Goal: Task Accomplishment & Management: Manage account settings

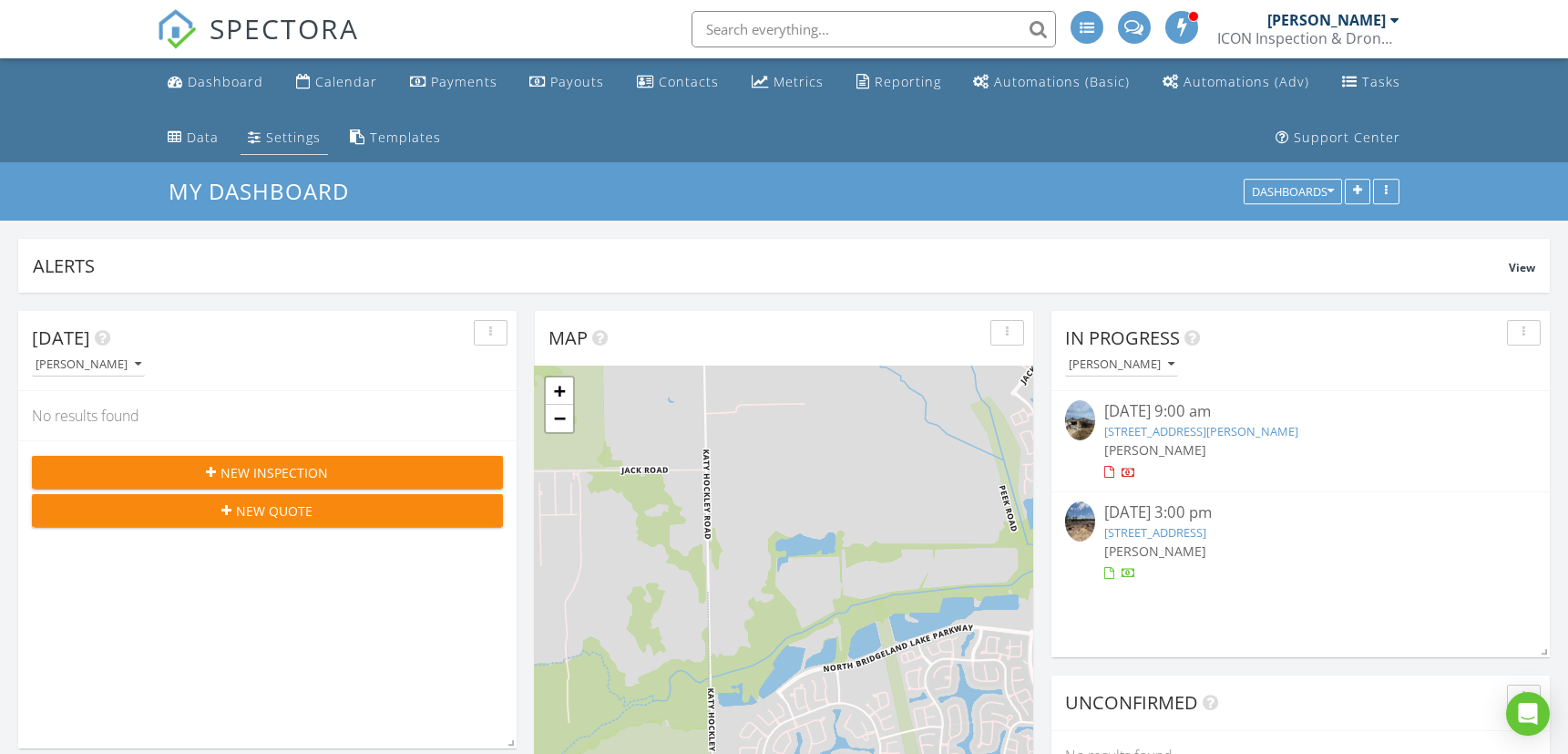
click at [273, 136] on div "Settings" at bounding box center [293, 137] width 55 height 17
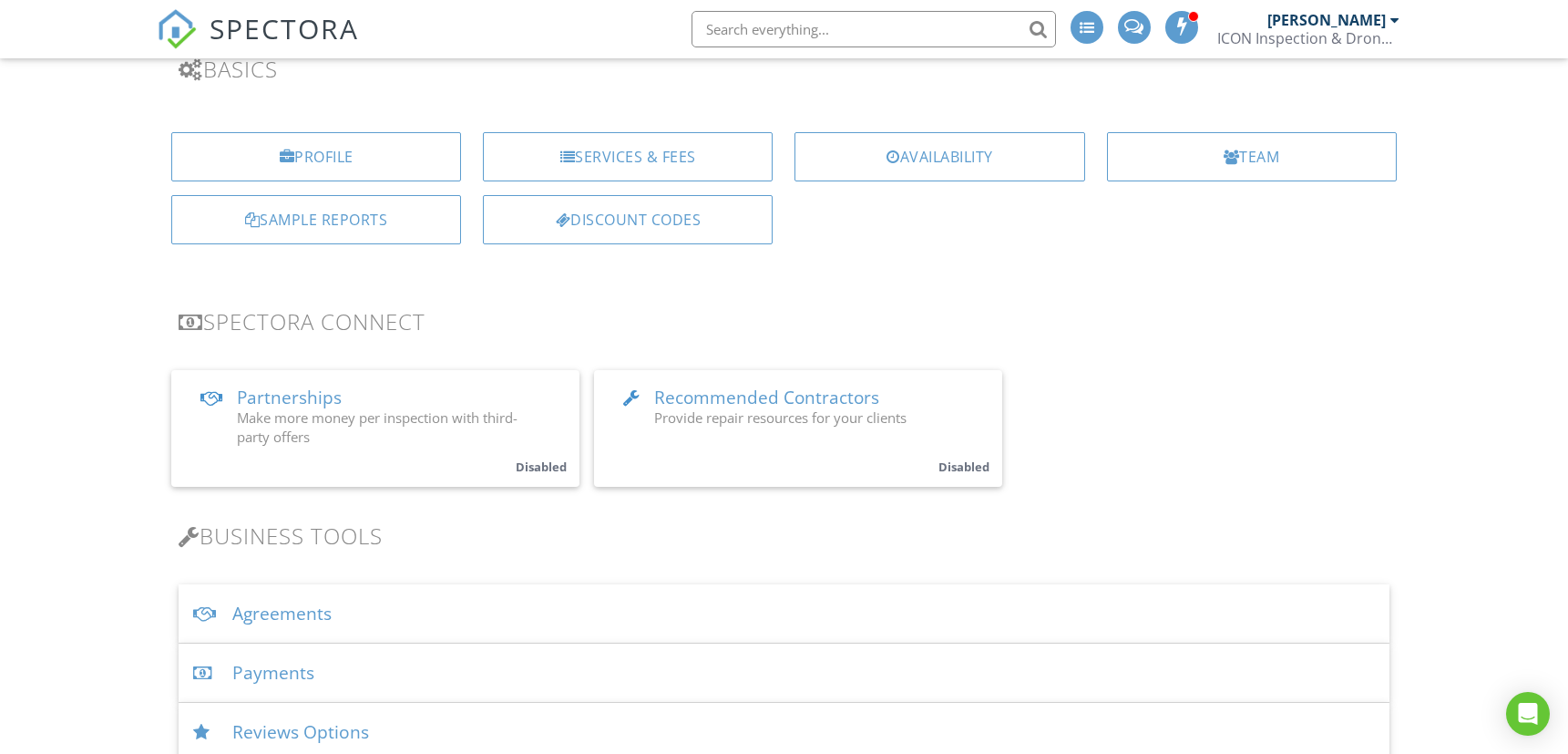
scroll to position [303, 0]
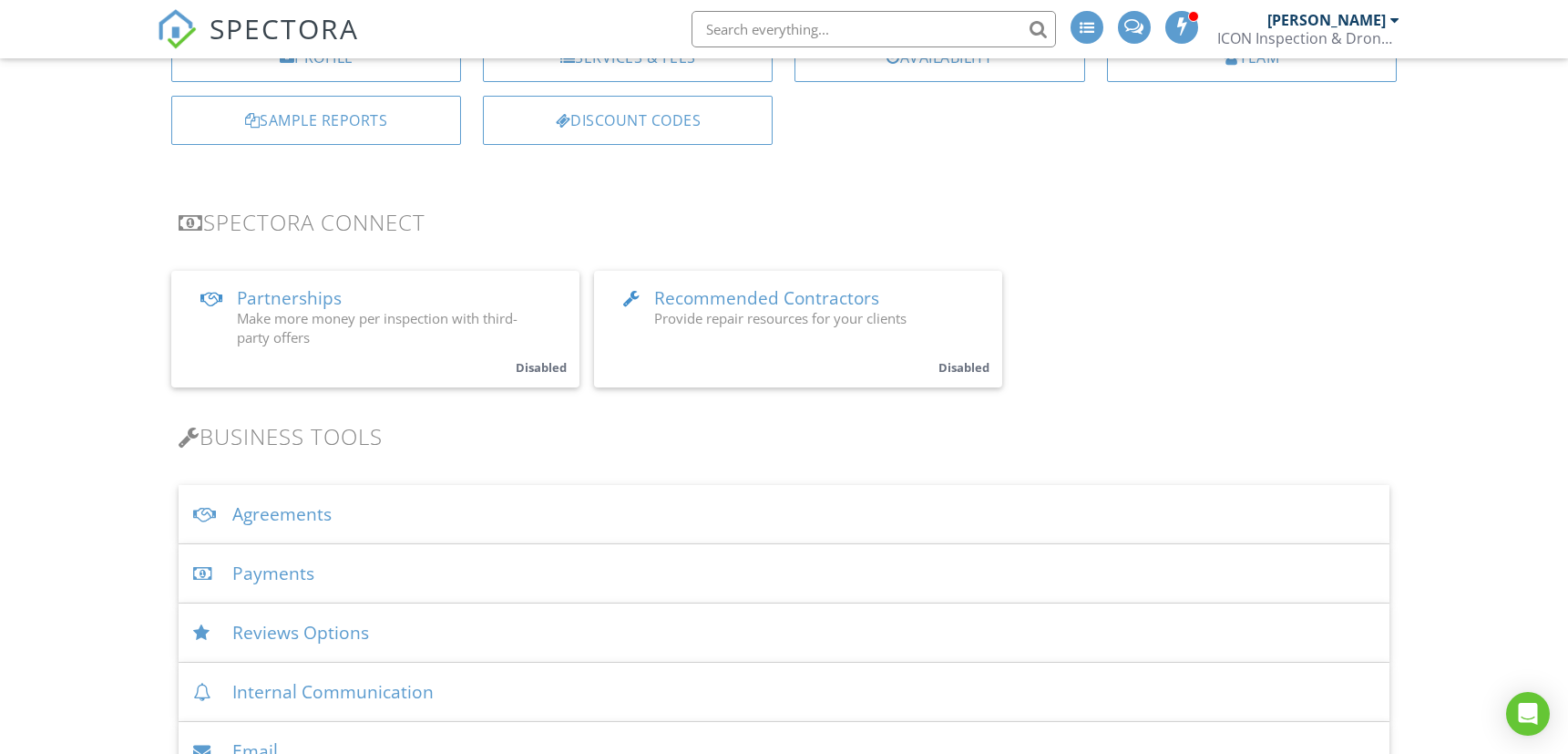
click at [230, 517] on div "Agreements" at bounding box center [784, 514] width 1211 height 59
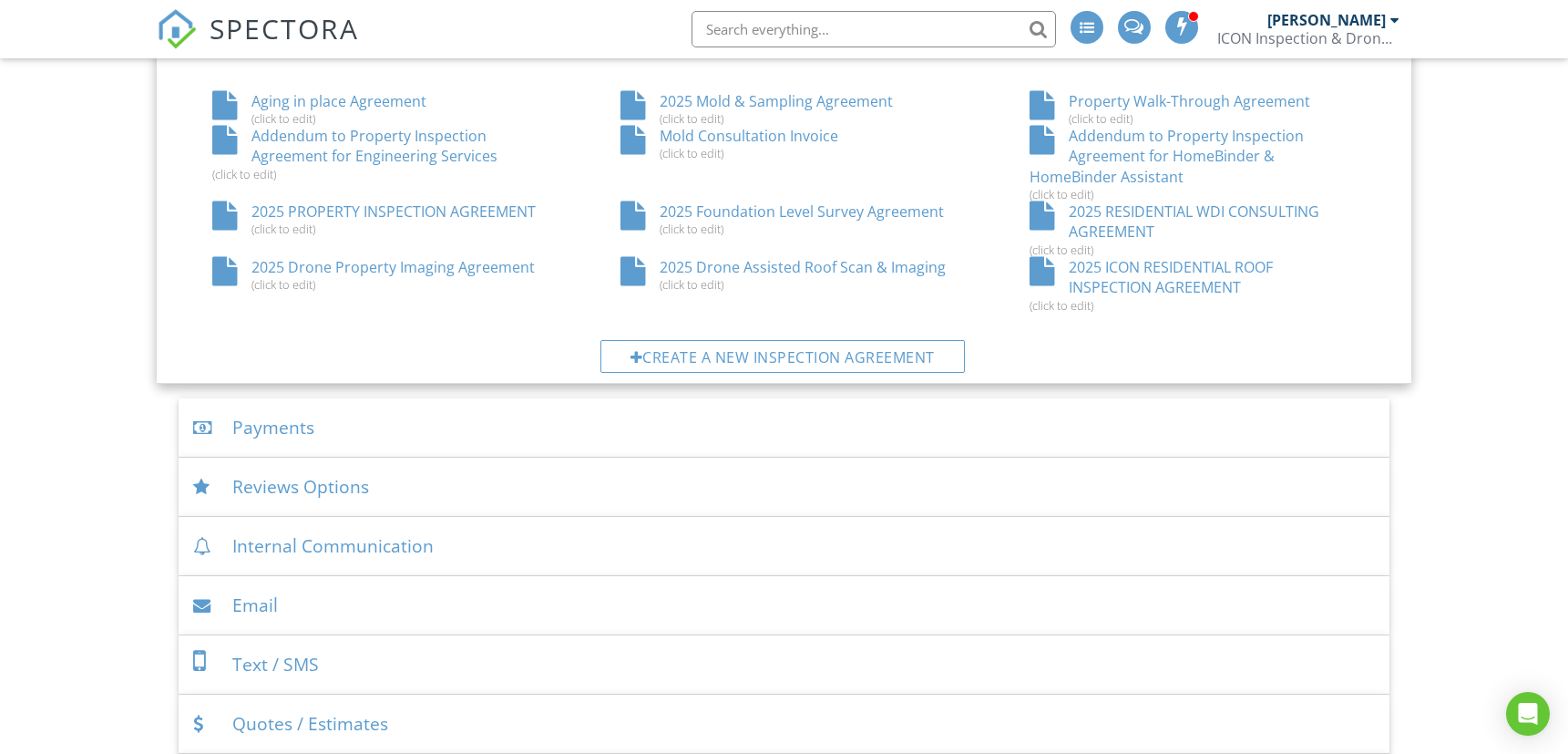
scroll to position [1215, 0]
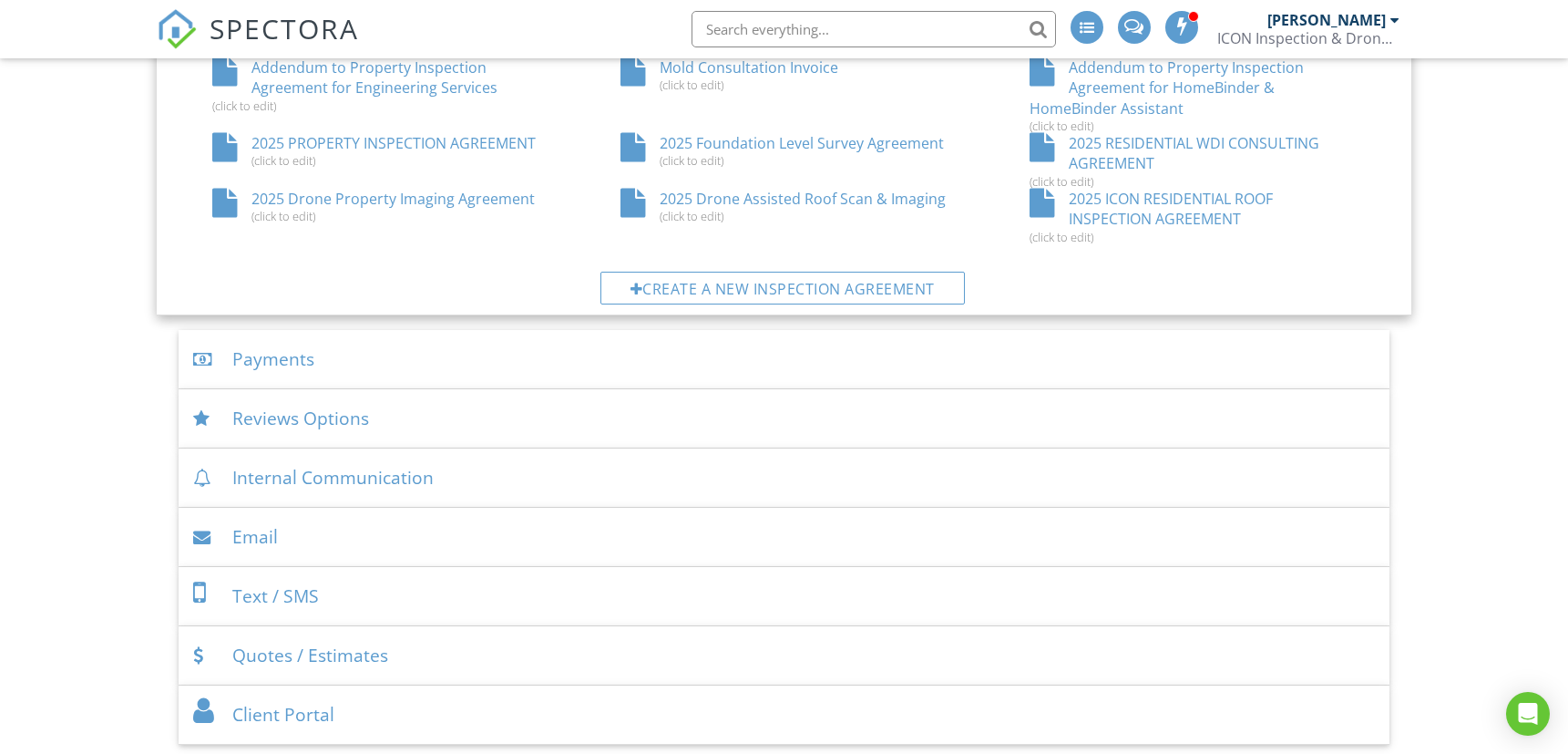
click at [464, 147] on div "2025 PROPERTY INSPECTION AGREEMENT (click to edit)" at bounding box center [375, 151] width 408 height 35
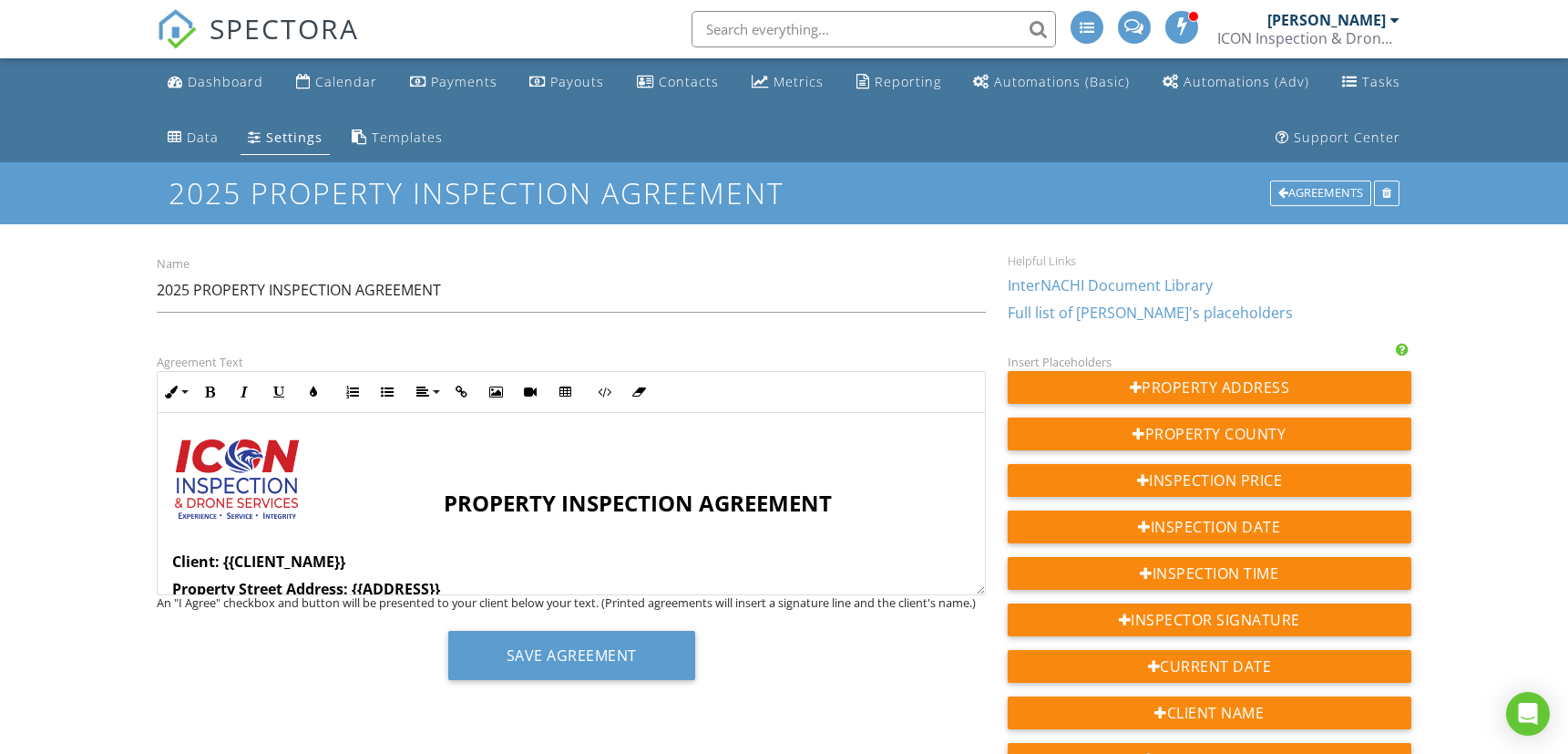
click at [977, 599] on div "An "I Agree" checkbox and button will be presented to your client below your te…" at bounding box center [570, 602] width 829 height 14
drag, startPoint x: 977, startPoint y: 599, endPoint x: 975, endPoint y: 611, distance: 12.2
click at [980, 654] on div "Agreement Text Inline Style XLarge Large Normal Small Light Small/Light Bold It…" at bounding box center [571, 522] width 851 height 343
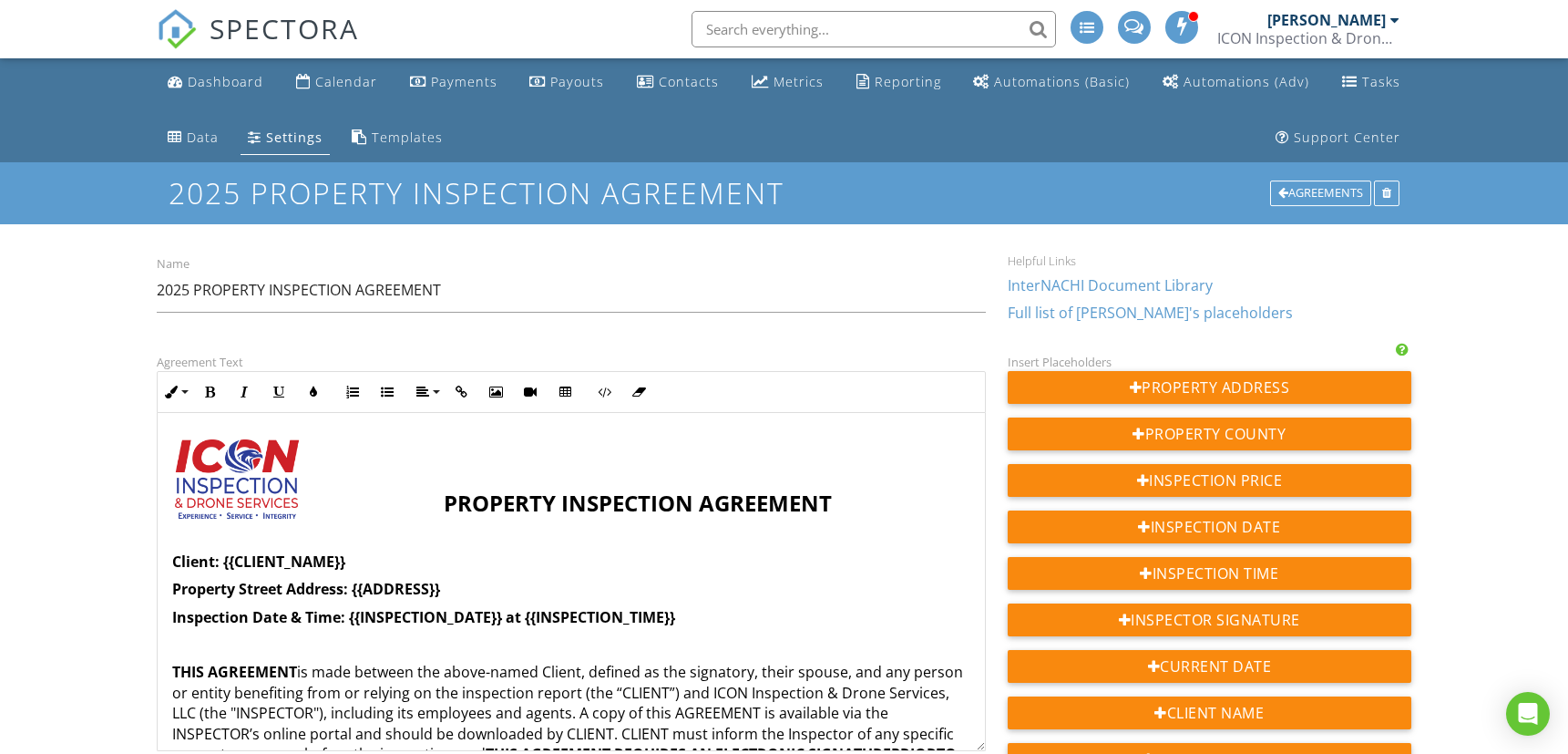
drag, startPoint x: 979, startPoint y: 594, endPoint x: 976, endPoint y: 748, distance: 154.0
click at [976, 748] on div "PROPERTY INSPECTION AGREEMENT Client: {{CLIENT_NAME}} Property Street Address: …" at bounding box center [570, 582] width 829 height 338
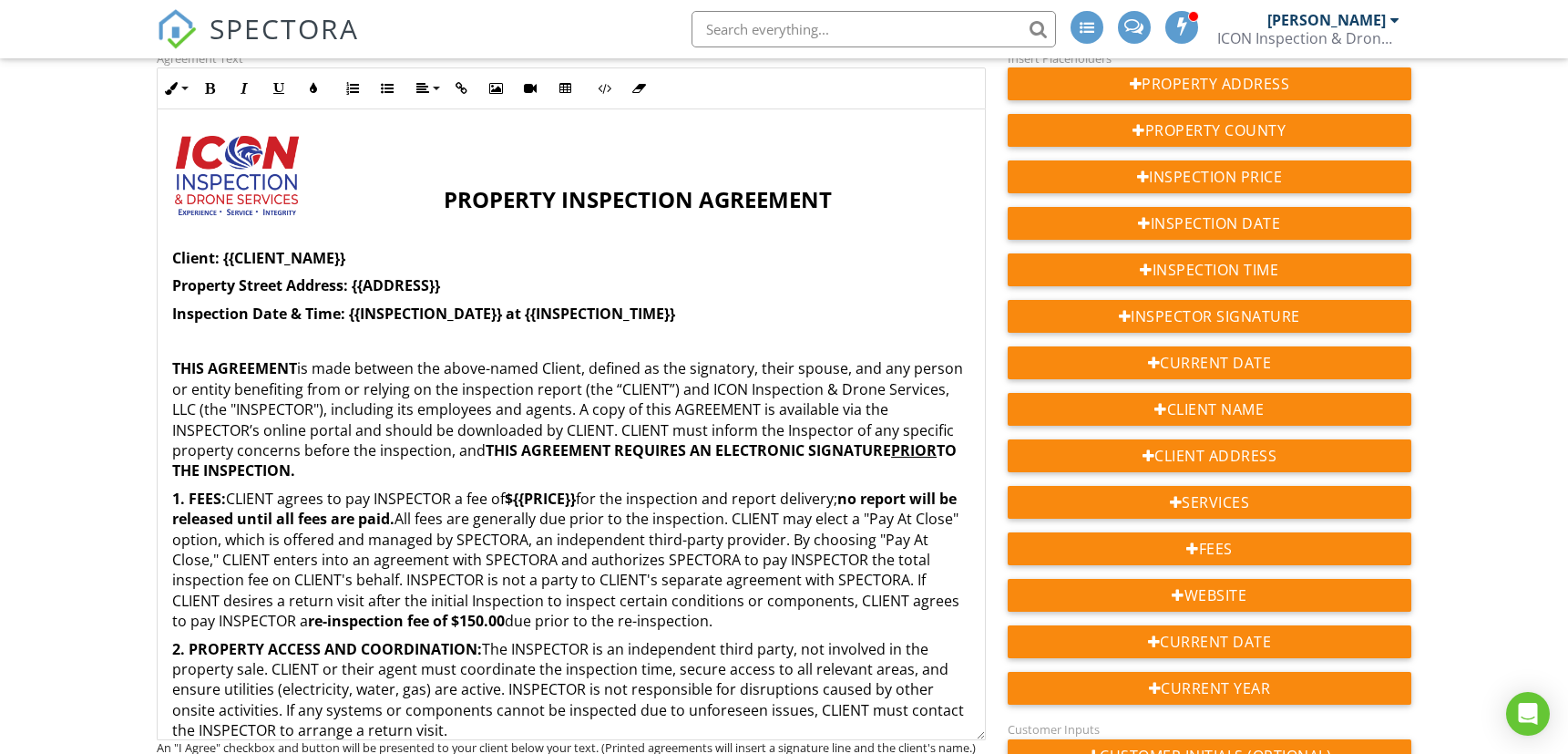
drag, startPoint x: 977, startPoint y: 445, endPoint x: 946, endPoint y: 737, distance: 293.6
click at [946, 737] on div "PROPERTY INSPECTION AGREEMENT Client: {{CLIENT_NAME}} Property Street Address: …" at bounding box center [570, 425] width 829 height 631
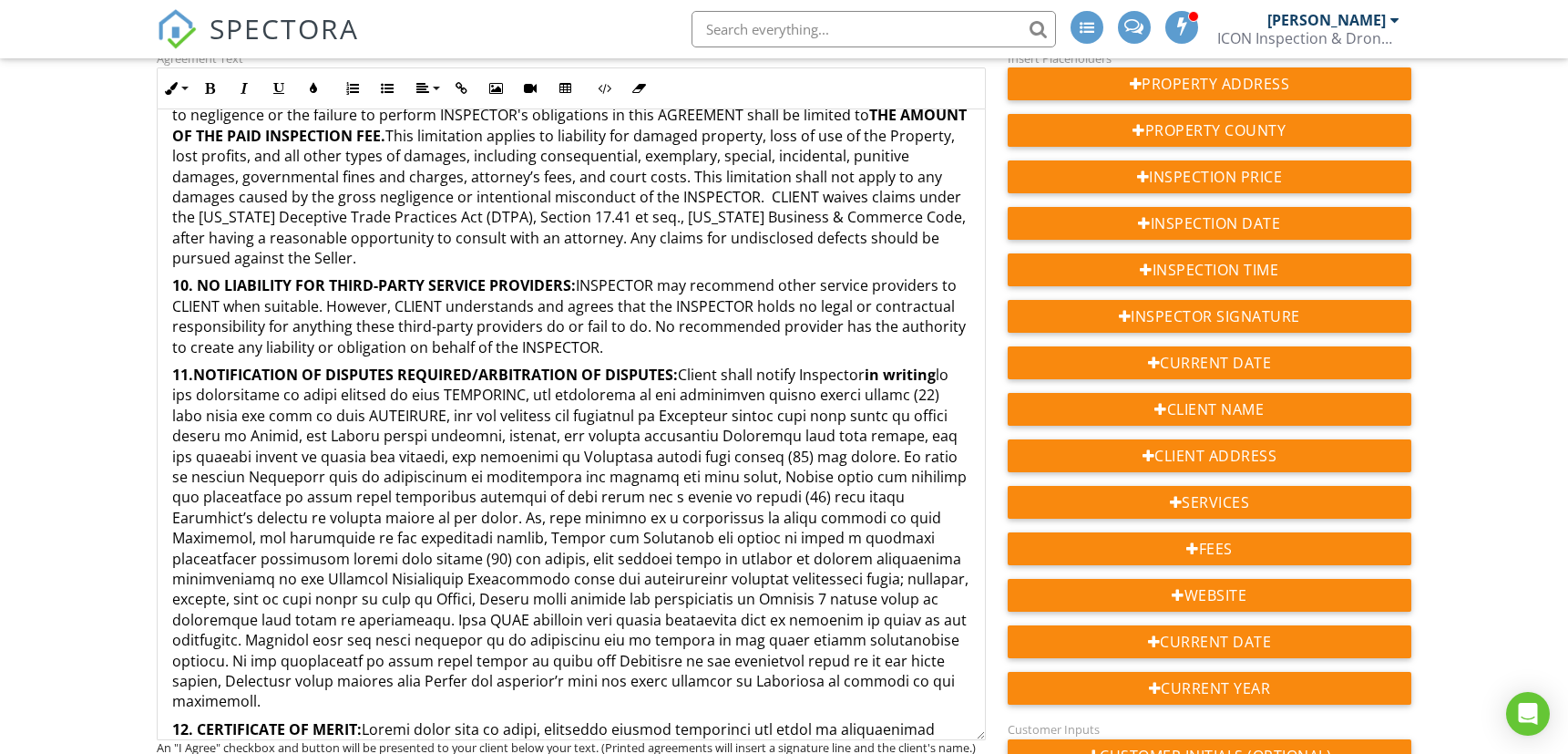
scroll to position [3175, 0]
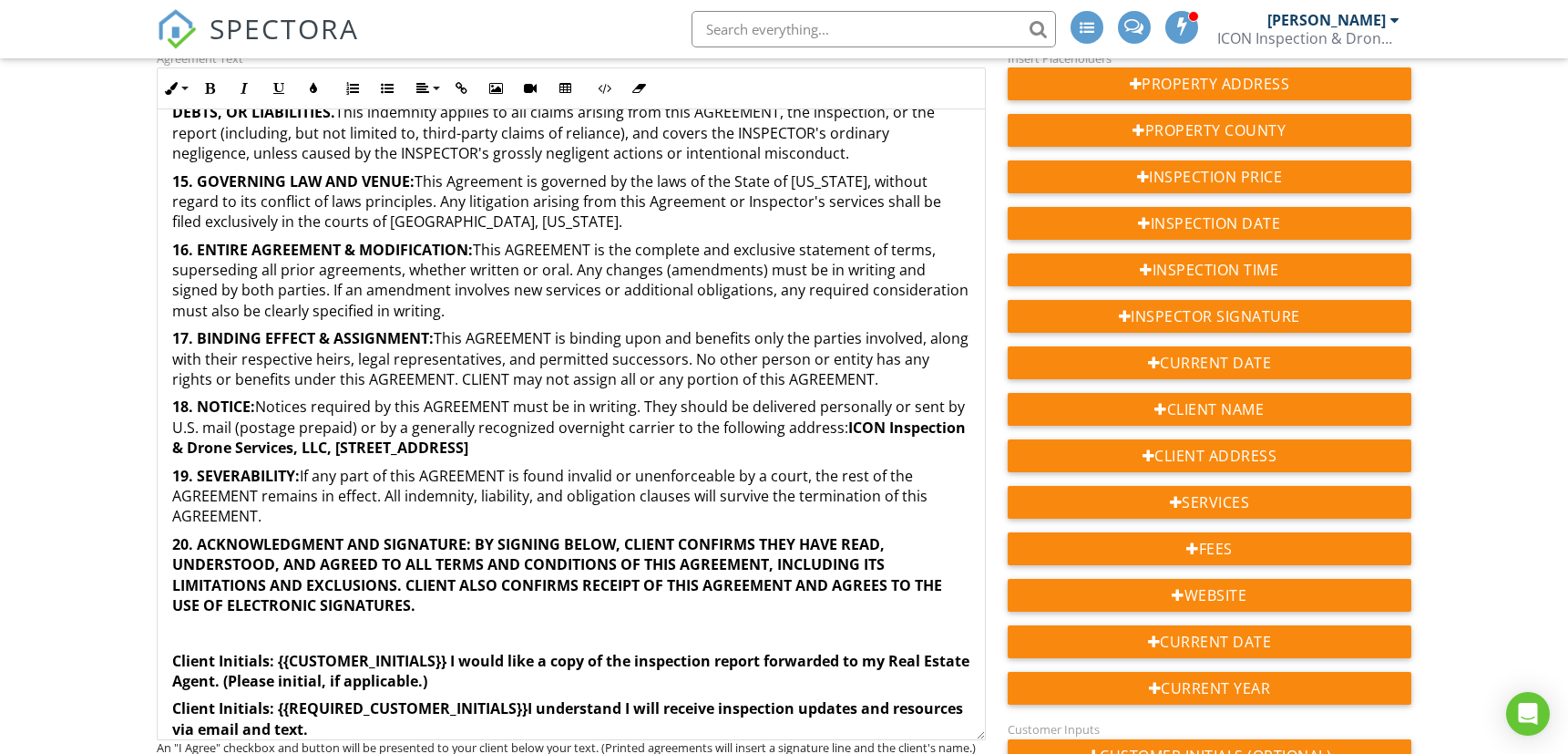
click at [249, 698] on strong "Client Initials: {{REQUIRED_CUSTOMER_INITIALS}}" at bounding box center [349, 708] width 355 height 20
click at [399, 704] on p "Client Initials: {{REQUIRED_CUSTOMER_INITIALS}} I understand I will receive ins…" at bounding box center [570, 718] width 798 height 41
drag, startPoint x: 533, startPoint y: 684, endPoint x: 917, endPoint y: 697, distance: 384.2
click at [917, 698] on p "Client Initials: {{REQUIRED_CUSTOMER_INITIALS}} I understand I will receive ins…" at bounding box center [570, 718] width 798 height 41
copy strong "I understand I will receive inspection updates and resources via email and text."
